Goal: Task Accomplishment & Management: Use online tool/utility

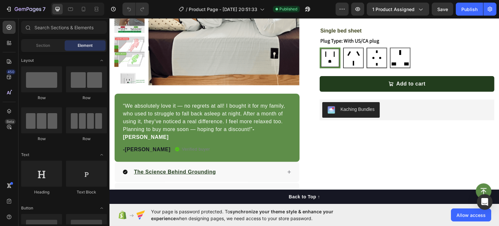
scroll to position [110, 0]
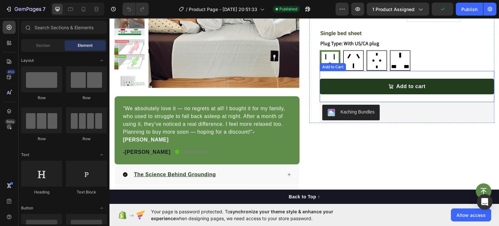
click at [380, 95] on div "Add to cart Add to Cart" at bounding box center [407, 85] width 175 height 31
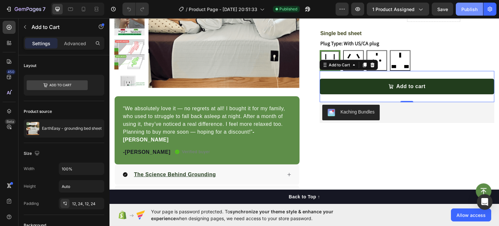
click at [462, 8] on div "Publish" at bounding box center [469, 9] width 16 height 7
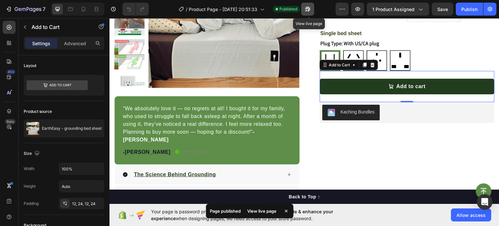
click at [303, 12] on button "button" at bounding box center [307, 9] width 13 height 13
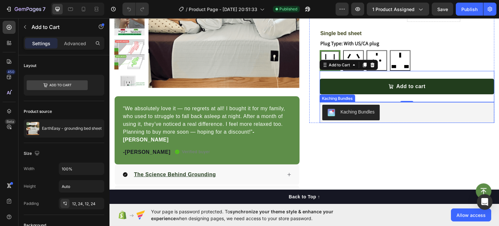
click at [405, 120] on div "Kaching Bundles" at bounding box center [407, 112] width 170 height 16
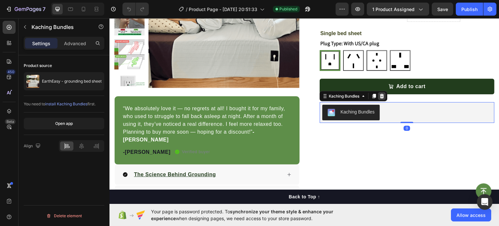
click at [380, 97] on icon at bounding box center [382, 95] width 4 height 5
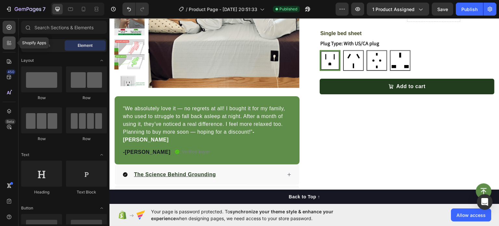
click at [12, 44] on icon at bounding box center [9, 43] width 6 height 6
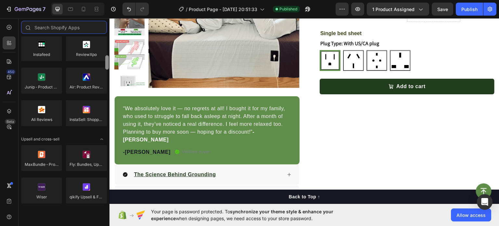
scroll to position [182, 0]
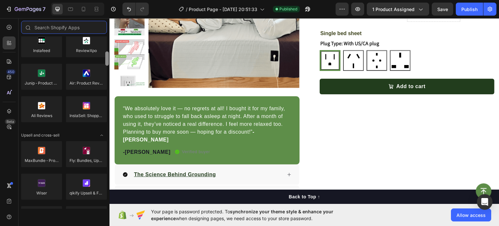
drag, startPoint x: 105, startPoint y: 47, endPoint x: 106, endPoint y: 62, distance: 15.3
click at [106, 62] on div at bounding box center [107, 58] width 4 height 14
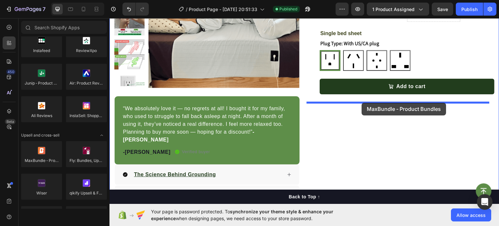
drag, startPoint x: 147, startPoint y: 174, endPoint x: 365, endPoint y: 102, distance: 229.5
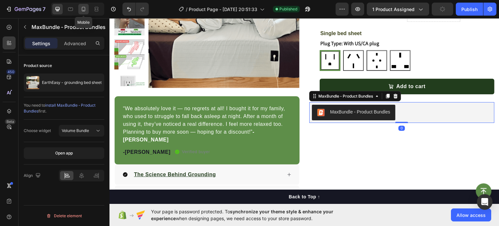
click at [86, 10] on icon at bounding box center [83, 9] width 6 height 6
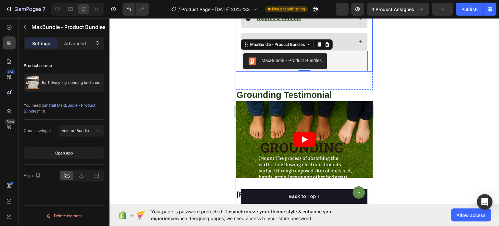
scroll to position [460, 0]
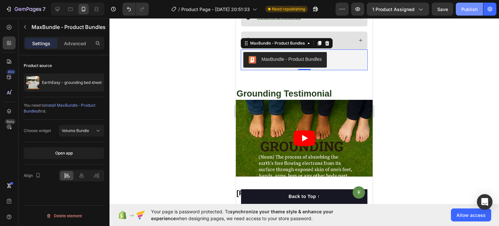
click at [477, 8] on div "Publish" at bounding box center [469, 9] width 16 height 7
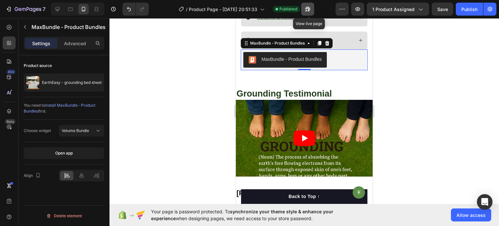
click at [309, 12] on icon "button" at bounding box center [307, 9] width 6 height 6
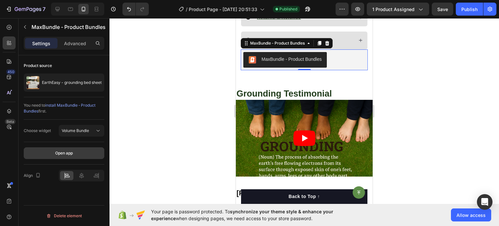
click at [87, 152] on button "Open app" at bounding box center [64, 153] width 81 height 12
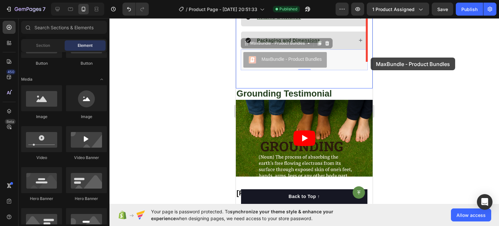
scroll to position [360, 0]
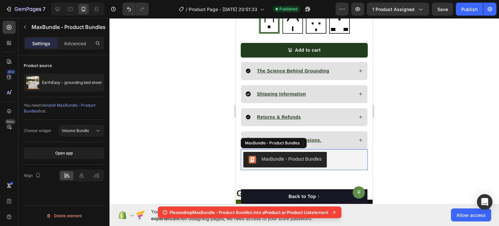
click at [257, 156] on div "MaxBundle ‑ Product Bundles" at bounding box center [284, 160] width 73 height 8
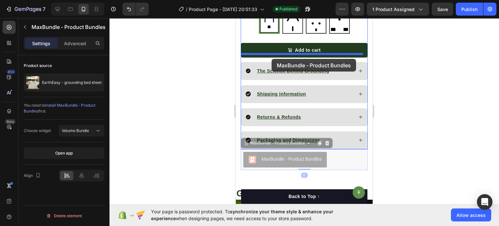
drag, startPoint x: 248, startPoint y: 135, endPoint x: 272, endPoint y: 59, distance: 79.6
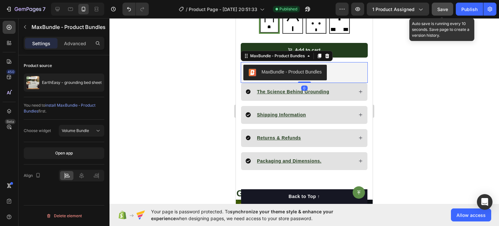
click at [435, 8] on button "Save" at bounding box center [442, 9] width 21 height 13
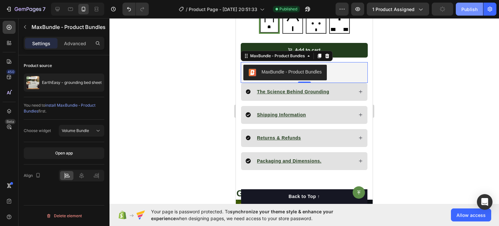
click at [464, 4] on button "Publish" at bounding box center [469, 9] width 27 height 13
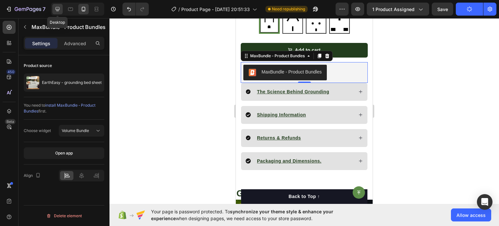
click at [55, 9] on icon at bounding box center [57, 9] width 6 height 6
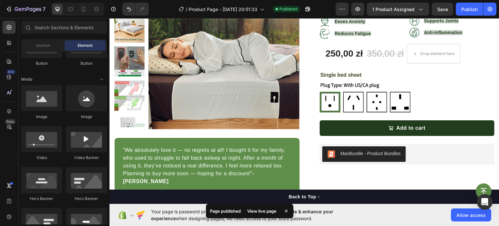
scroll to position [87, 0]
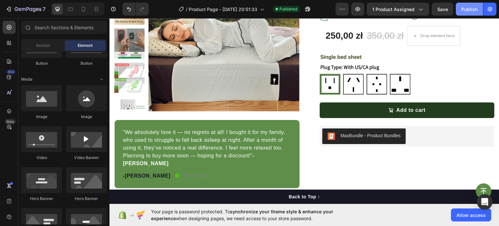
click at [460, 14] on button "Publish" at bounding box center [469, 9] width 27 height 13
